Goal: Find specific page/section: Find specific page/section

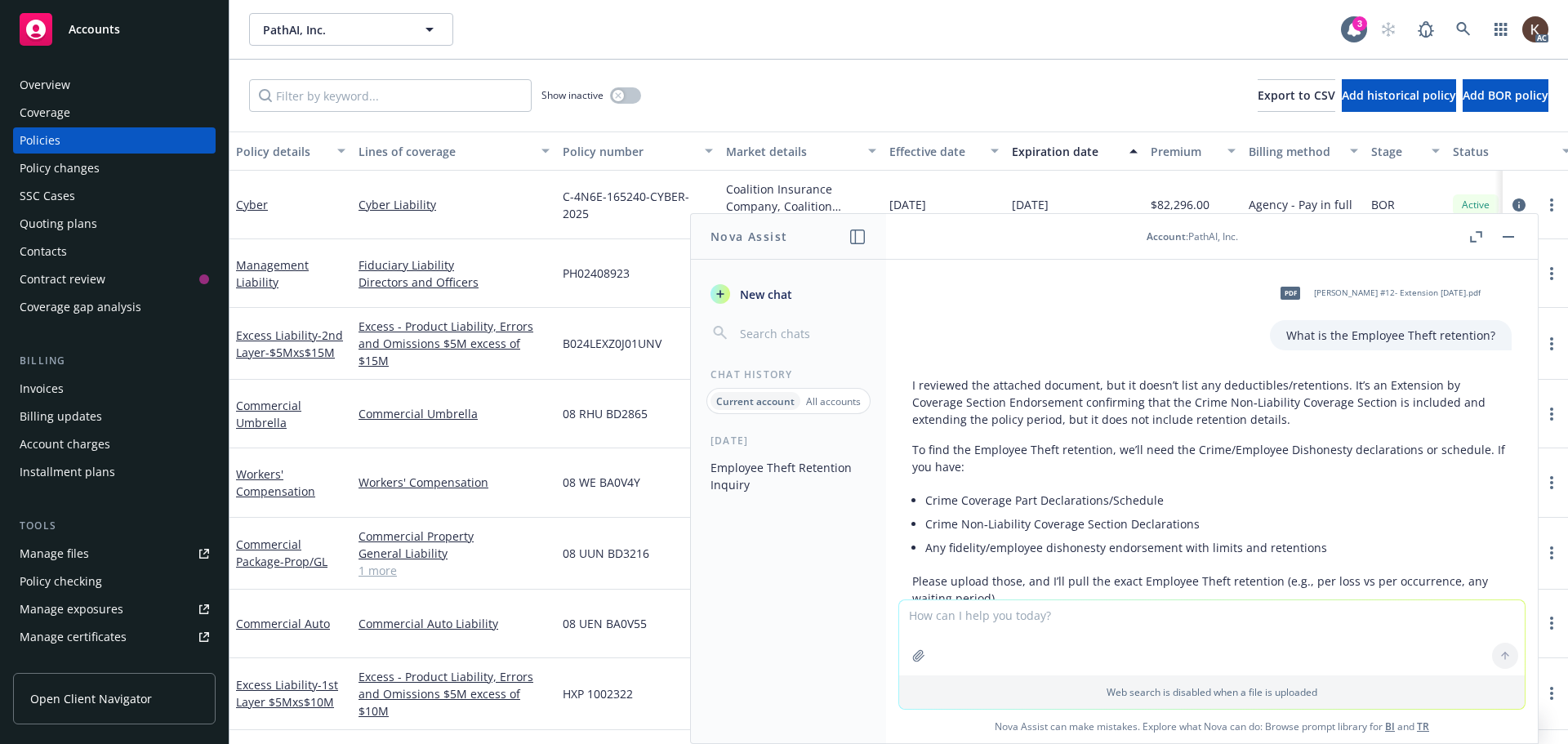
scroll to position [83, 0]
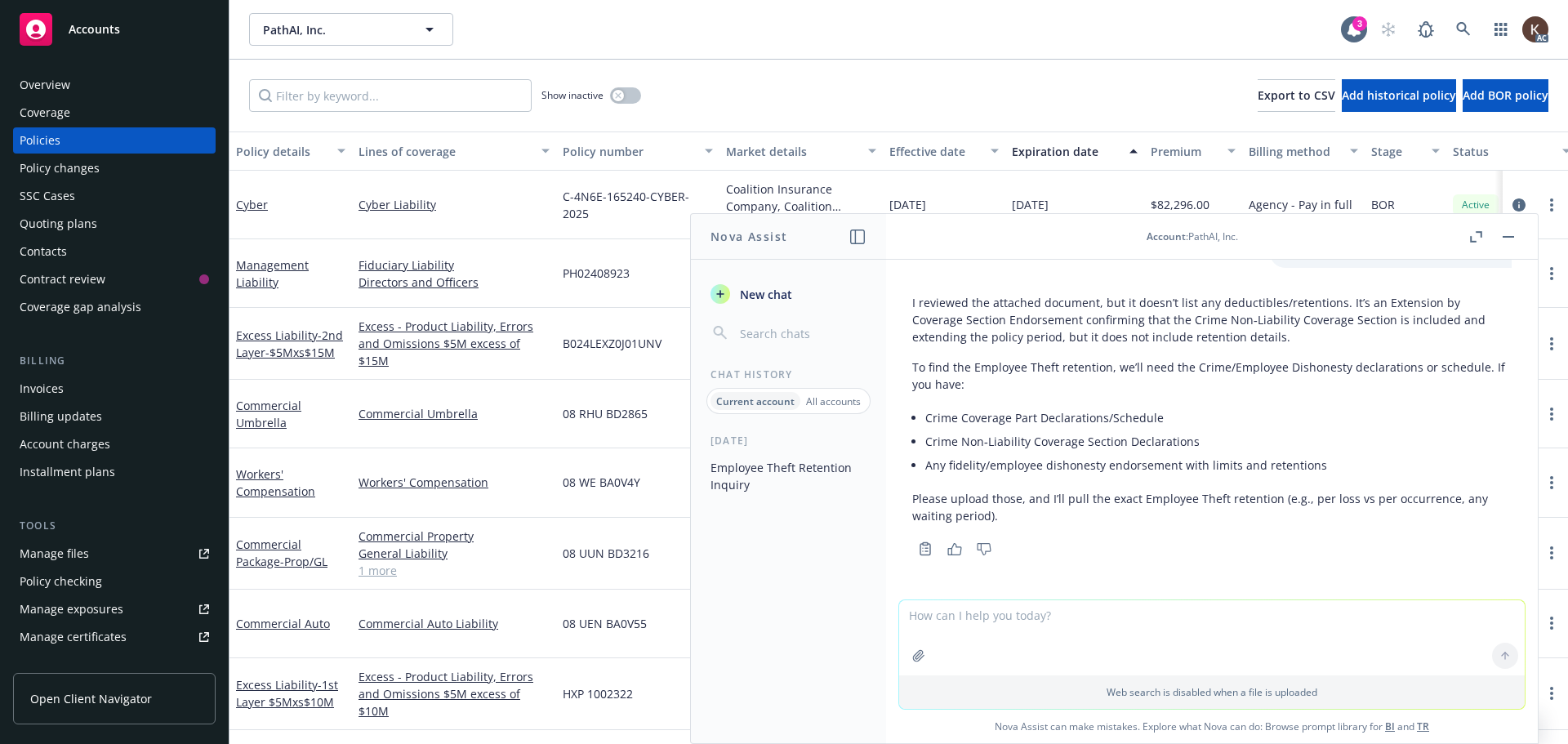
click at [1514, 238] on button "button" at bounding box center [1508, 236] width 19 height 19
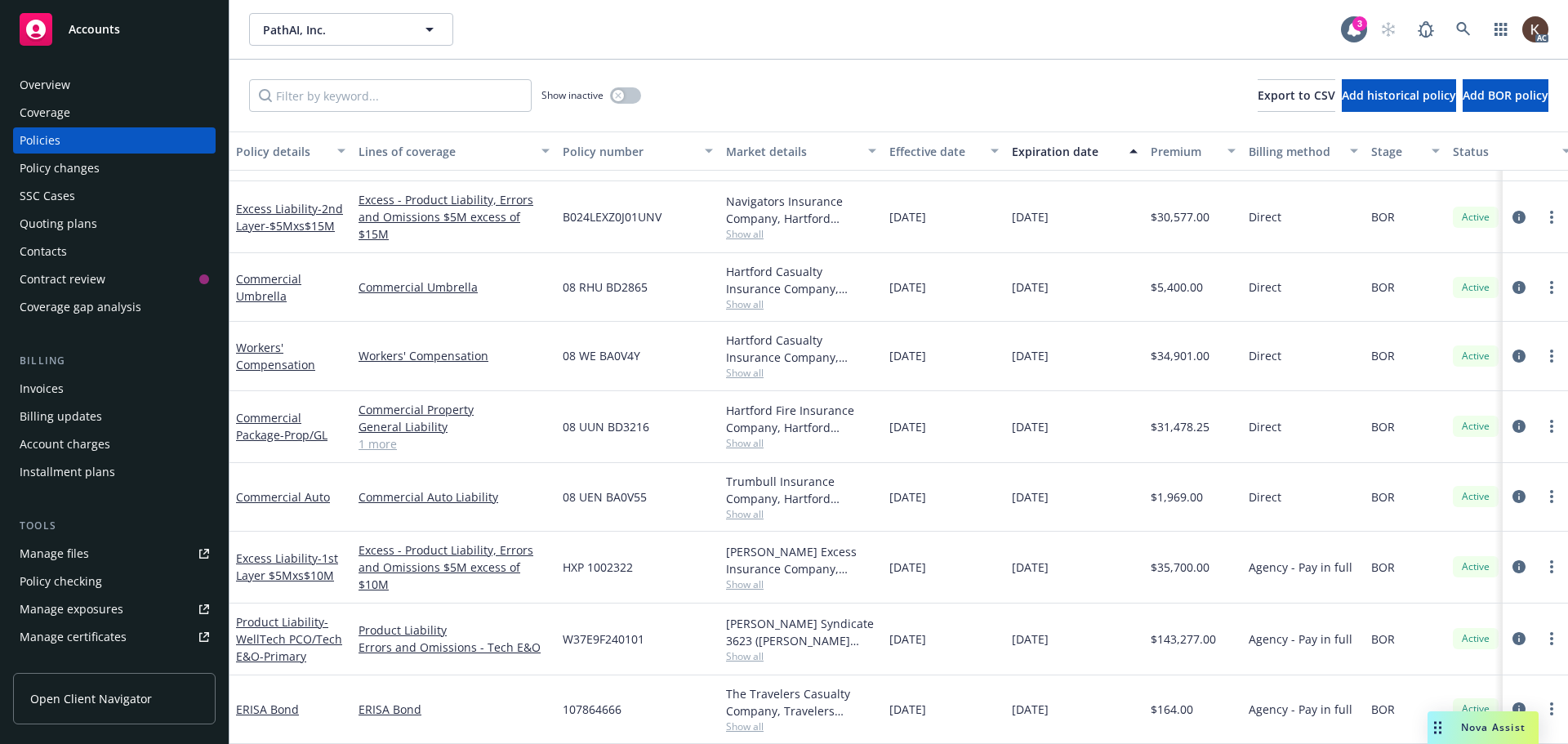
scroll to position [130, 0]
click at [366, 441] on link "1 more" at bounding box center [454, 444] width 191 height 17
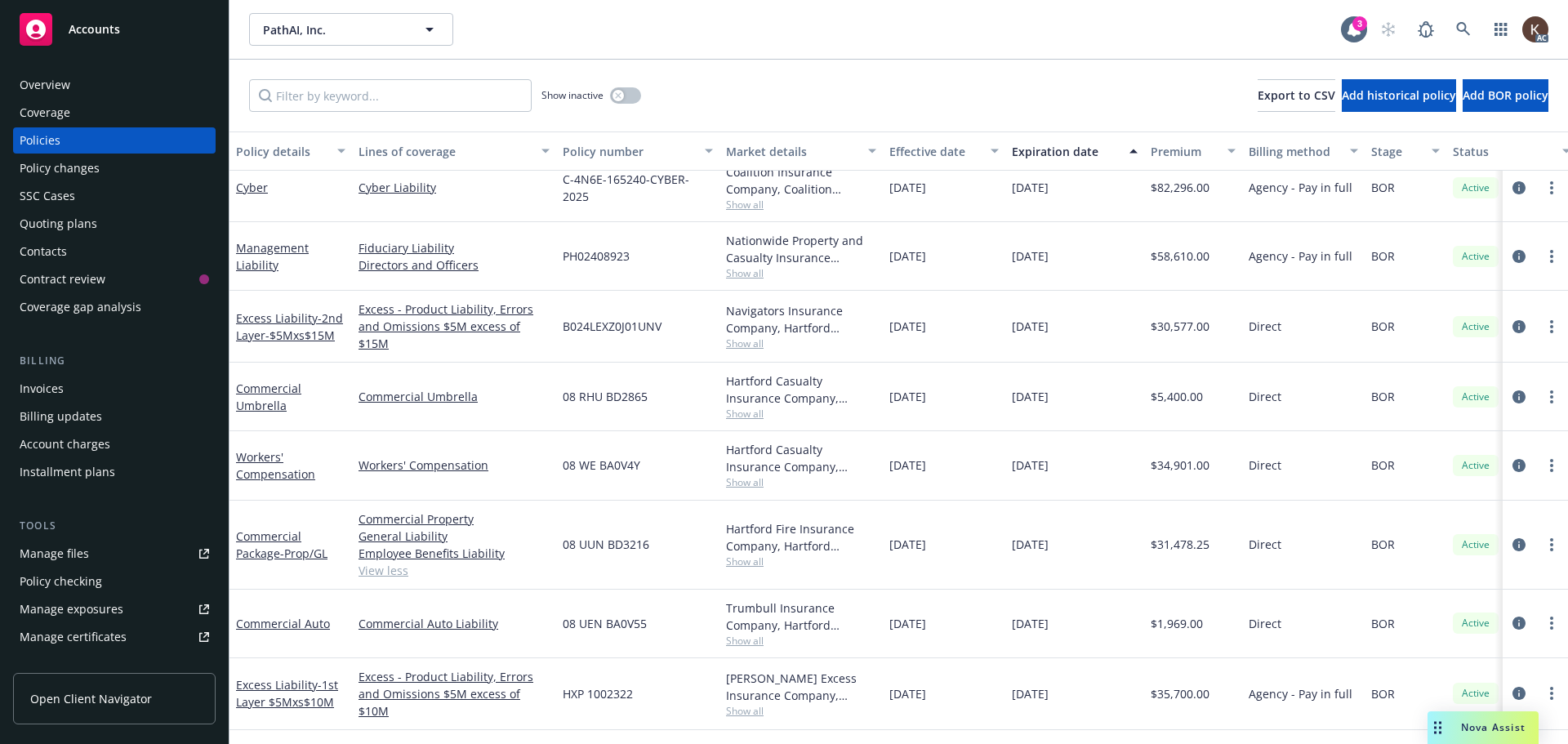
scroll to position [0, 0]
